Goal: Find specific page/section: Find specific page/section

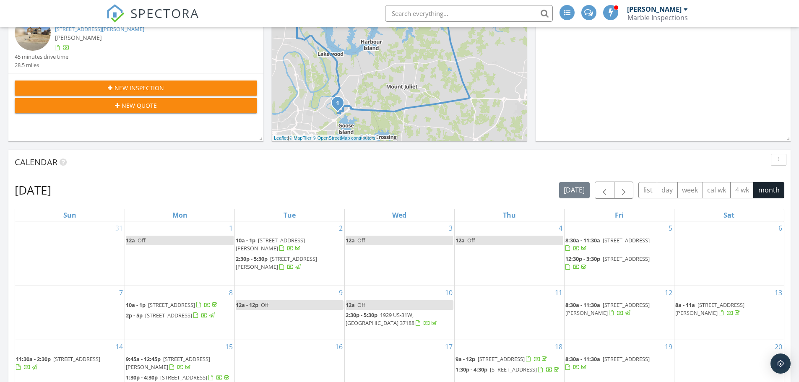
scroll to position [84, 0]
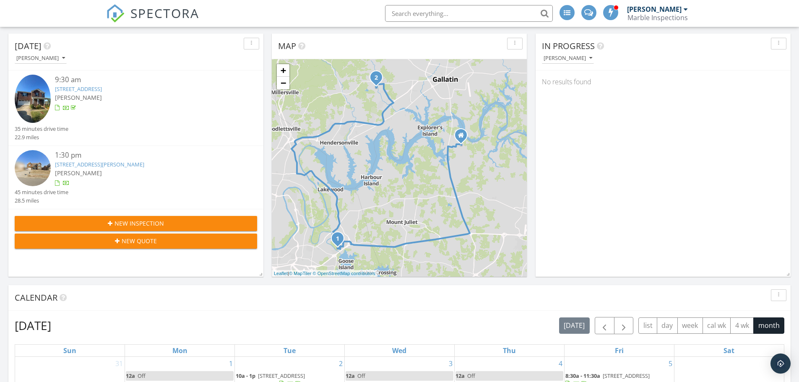
click at [410, 13] on input "text" at bounding box center [469, 13] width 168 height 17
type input "[PERSON_NAME]"
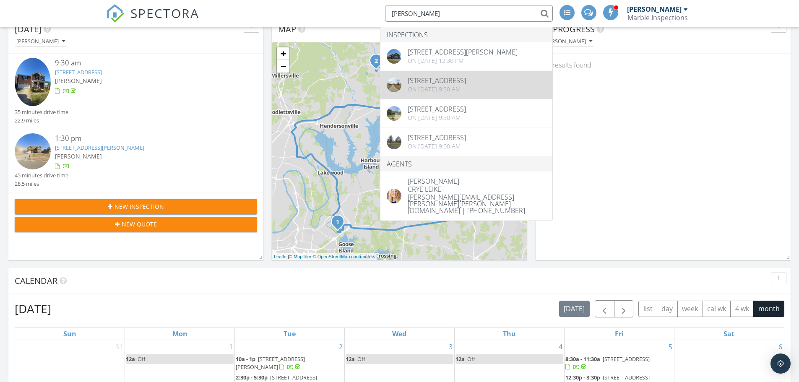
scroll to position [126, 0]
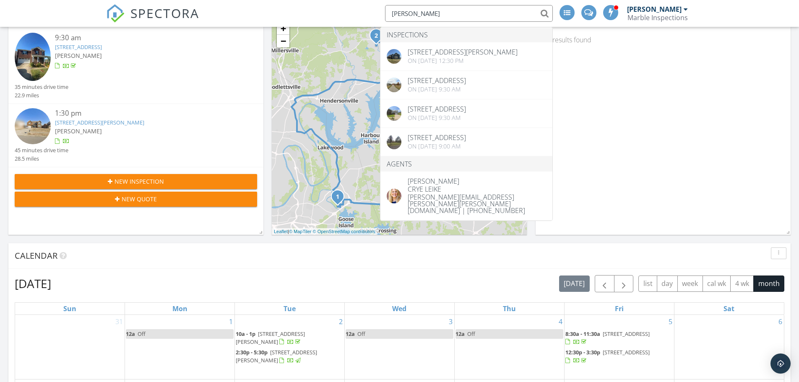
drag, startPoint x: 437, startPoint y: 10, endPoint x: 376, endPoint y: 14, distance: 61.4
click at [376, 14] on div "SPECTORA [PERSON_NAME] Inspections [STREET_ADDRESS][PERSON_NAME] On [DATE] 12:3…" at bounding box center [399, 13] width 587 height 27
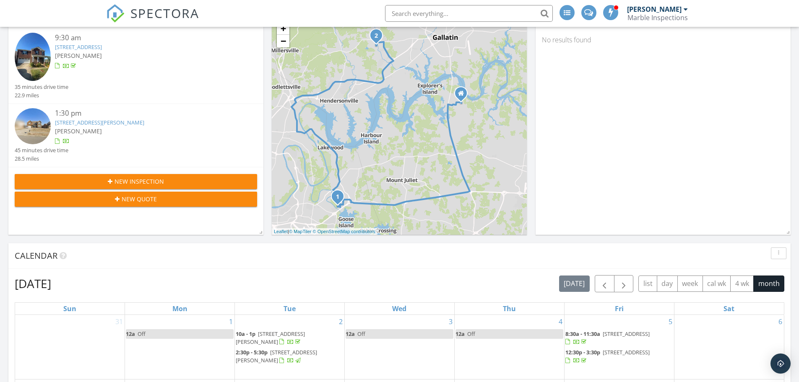
click at [415, 8] on input "text" at bounding box center [469, 13] width 168 height 17
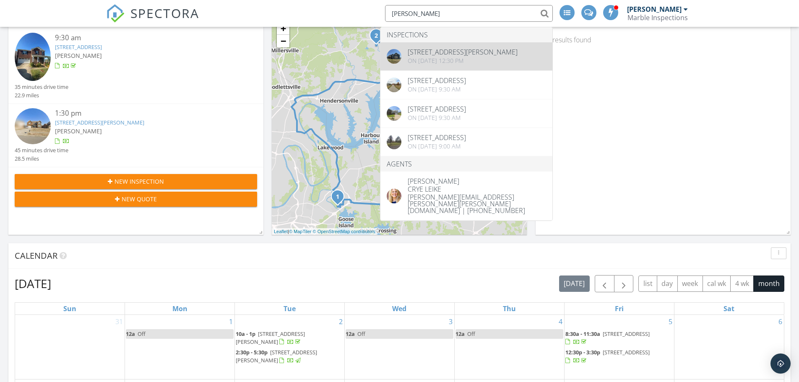
type input "[PERSON_NAME]"
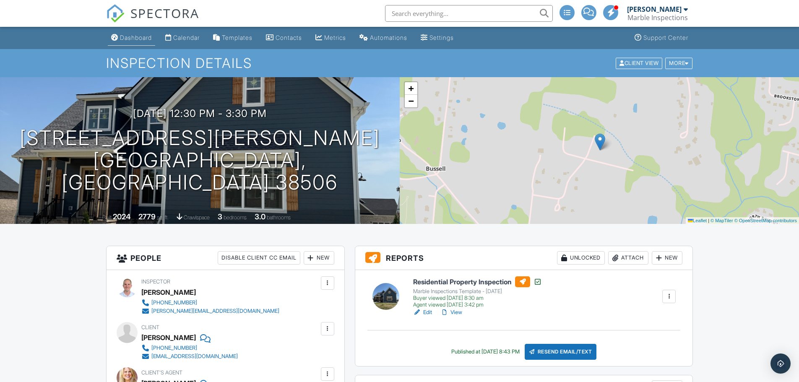
click at [138, 38] on div "Dashboard" at bounding box center [136, 37] width 32 height 7
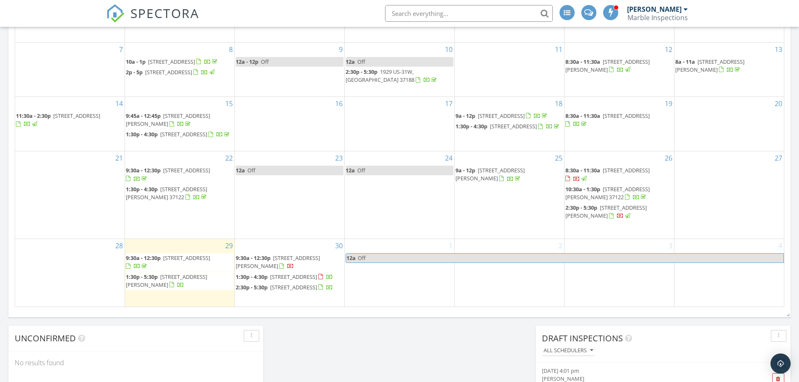
scroll to position [461, 0]
click at [316, 337] on div "Today Jody Marble 9:30 am 2077 Hickory Brook Dr , Hermitage, TN 37076 Jody Marb…" at bounding box center [399, 29] width 799 height 763
